Goal: Information Seeking & Learning: Learn about a topic

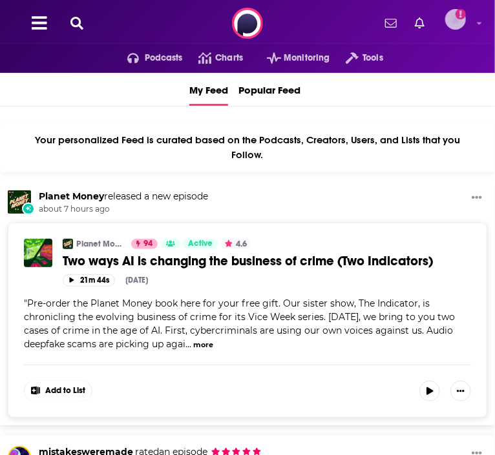
click at [455, 22] on img "Logged in as StraussPodchaser" at bounding box center [455, 19] width 21 height 21
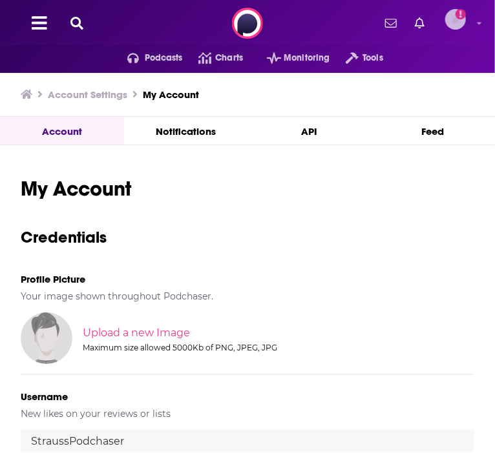
click at [455, 22] on img "Logged in as StraussPodchaser" at bounding box center [455, 19] width 21 height 21
click at [225, 234] on h3 "Credentials" at bounding box center [247, 237] width 453 height 20
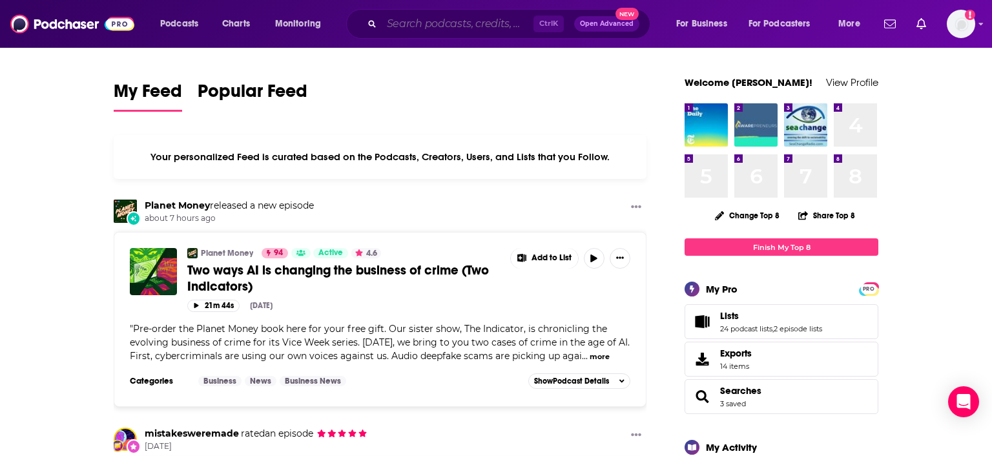
click at [453, 27] on input "Search podcasts, credits, & more..." at bounding box center [458, 24] width 152 height 21
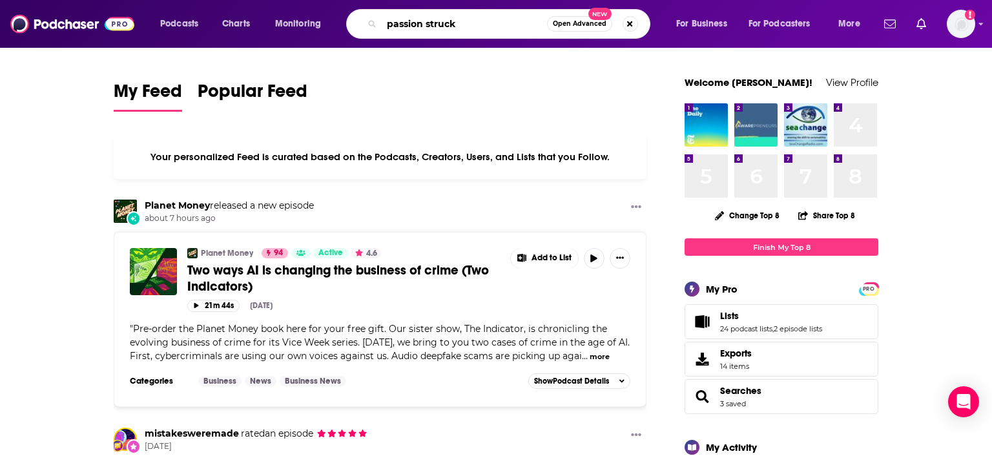
type input "passion struck"
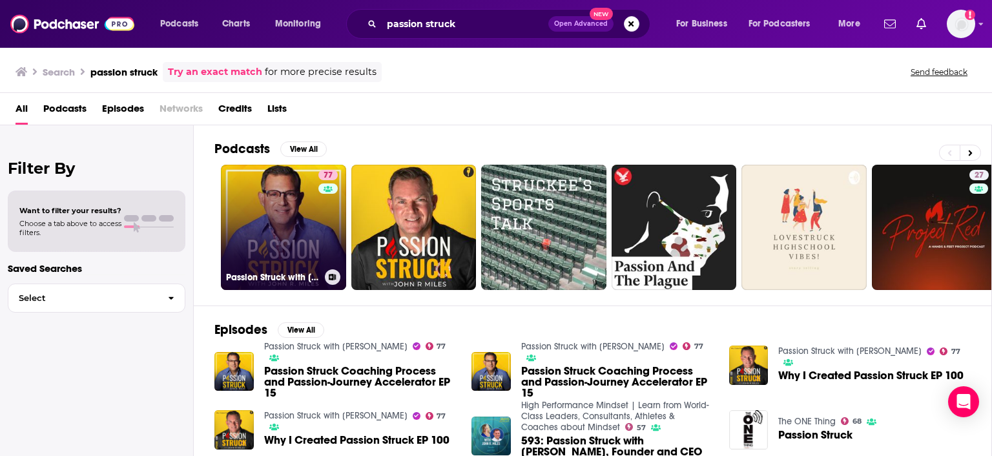
click at [318, 229] on link "77 Passion Struck with [PERSON_NAME]" at bounding box center [283, 227] width 125 height 125
